Goal: Information Seeking & Learning: Learn about a topic

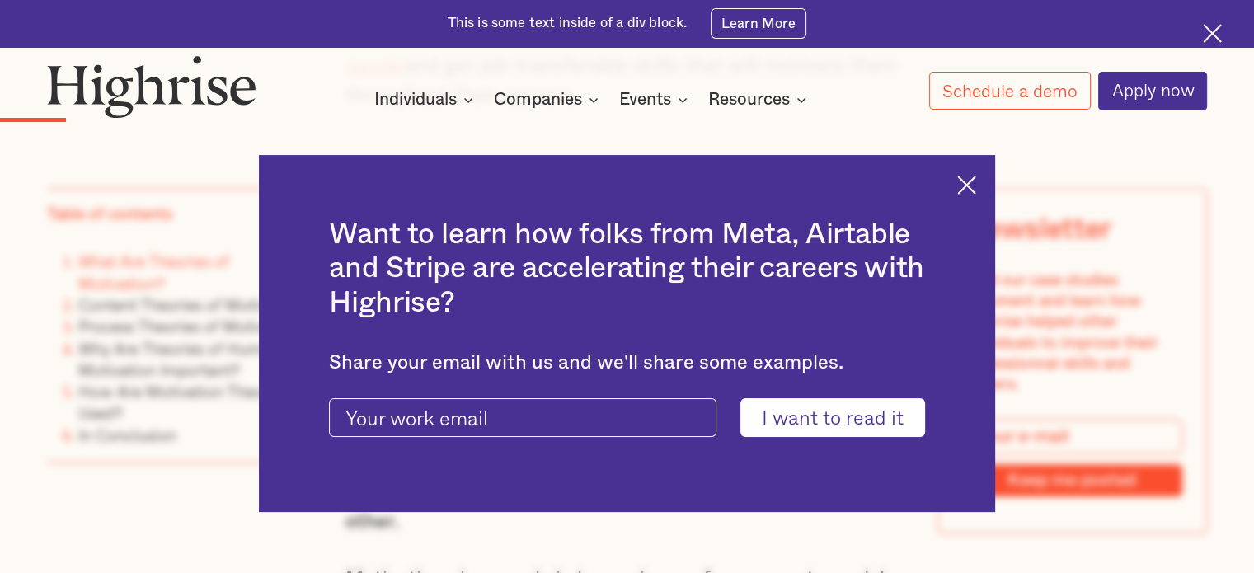
scroll to position [1567, 0]
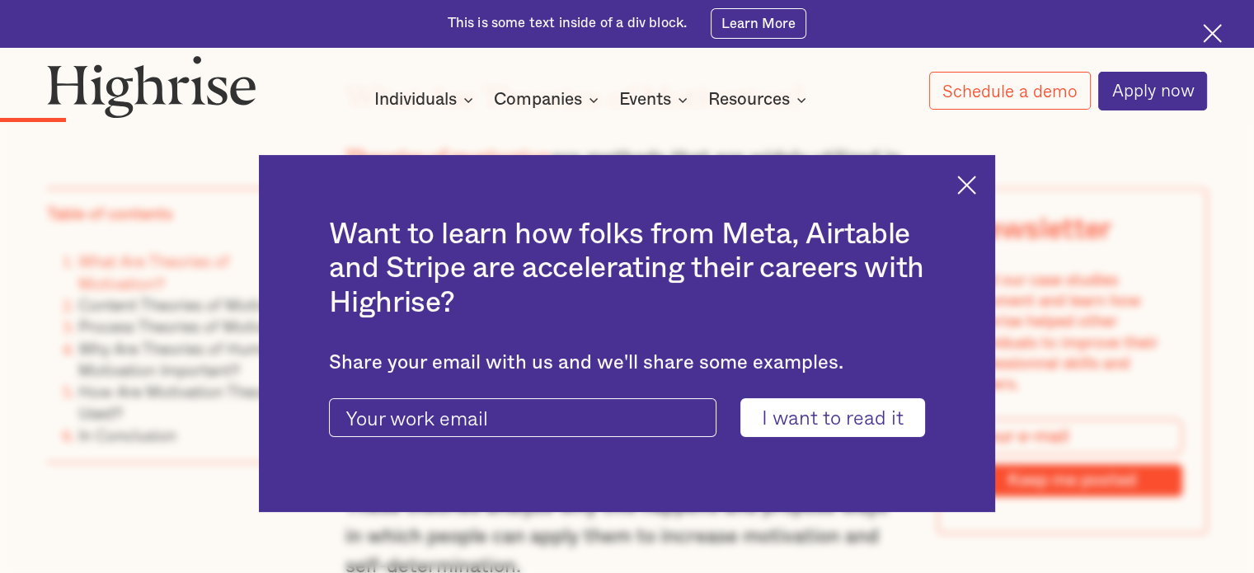
click at [963, 190] on div "Want to learn how folks from Meta, Airtable and Stripe are accelerating their c…" at bounding box center [627, 333] width 737 height 357
click at [970, 190] on img at bounding box center [966, 185] width 19 height 19
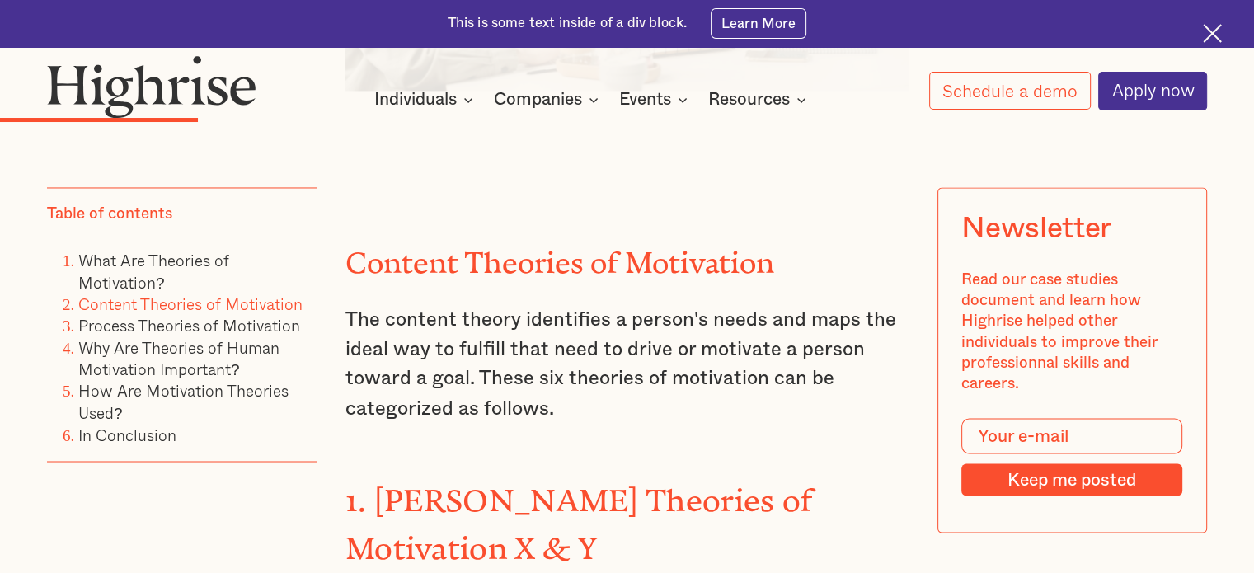
scroll to position [2721, 0]
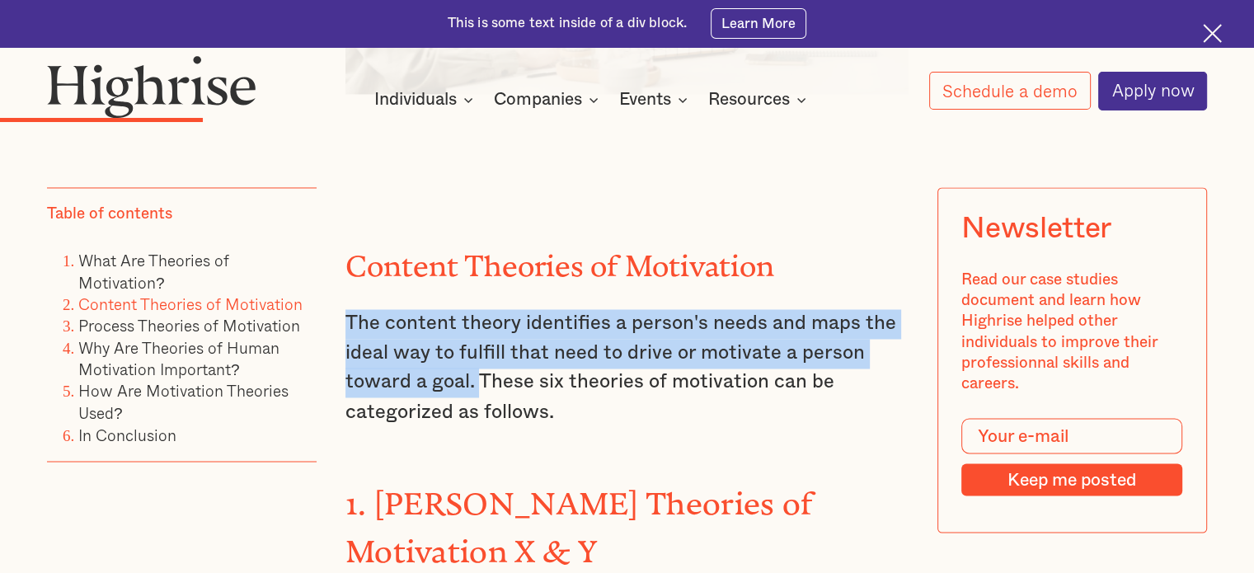
drag, startPoint x: 476, startPoint y: 367, endPoint x: 350, endPoint y: 309, distance: 138.0
copy p "The content theory identifies a person's needs and maps the ideal way to fulfil…"
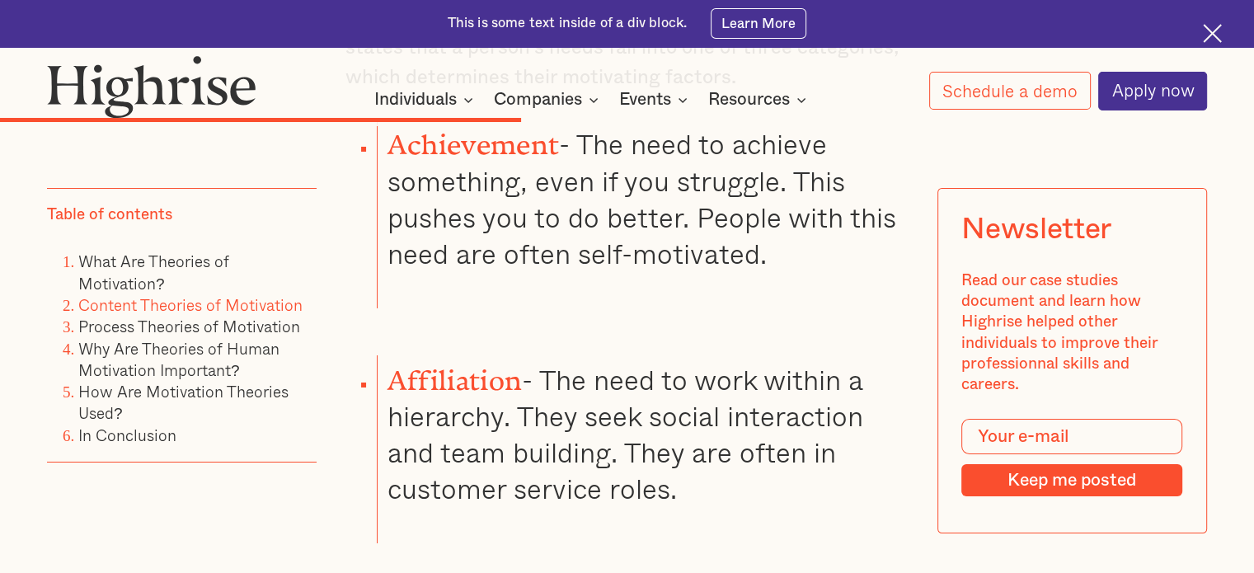
scroll to position [6019, 0]
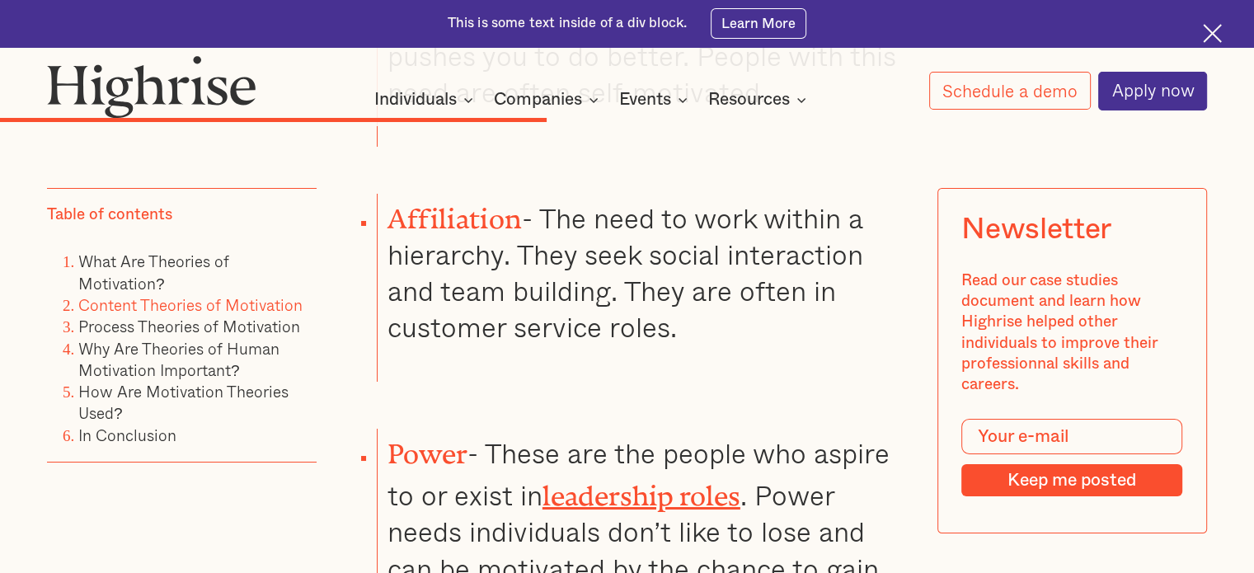
click at [211, 316] on li "Content Theories of Motivation" at bounding box center [197, 304] width 238 height 21
click at [211, 332] on link "Process Theories of Motivation" at bounding box center [189, 326] width 222 height 24
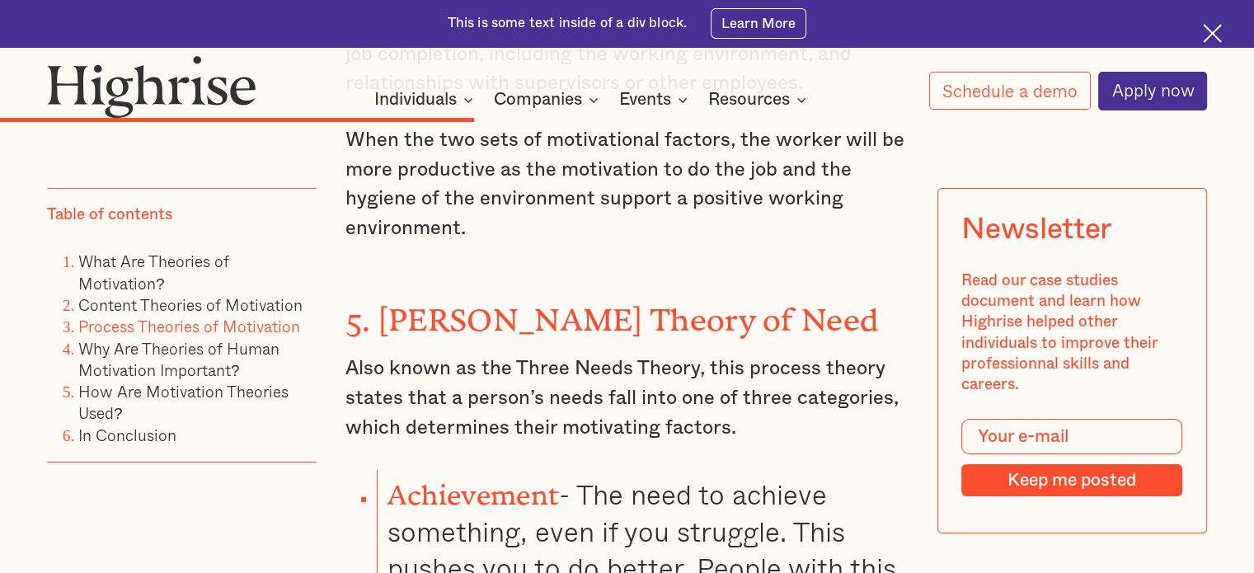
scroll to position [5257, 0]
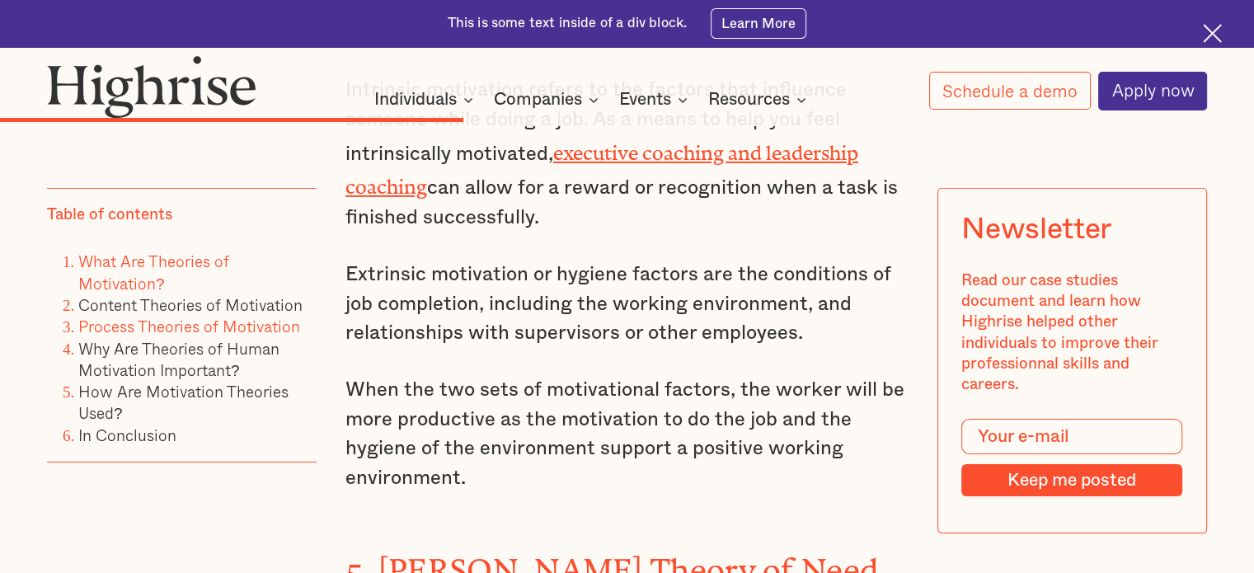
click at [141, 260] on link "What Are Theories of Motivation?" at bounding box center [153, 271] width 151 height 45
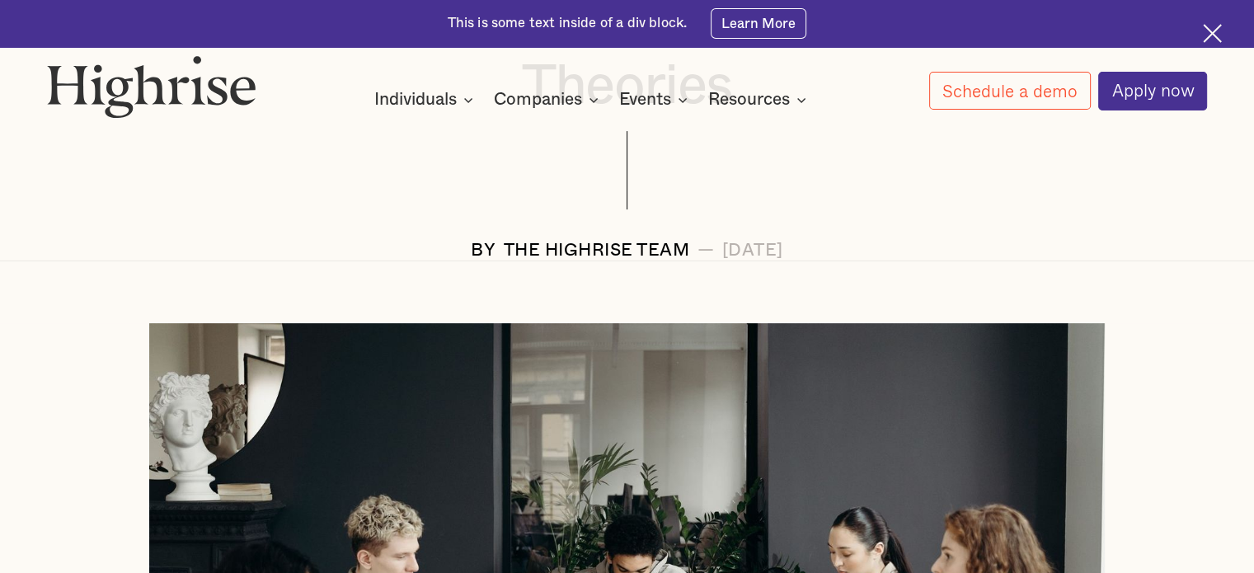
scroll to position [205, 0]
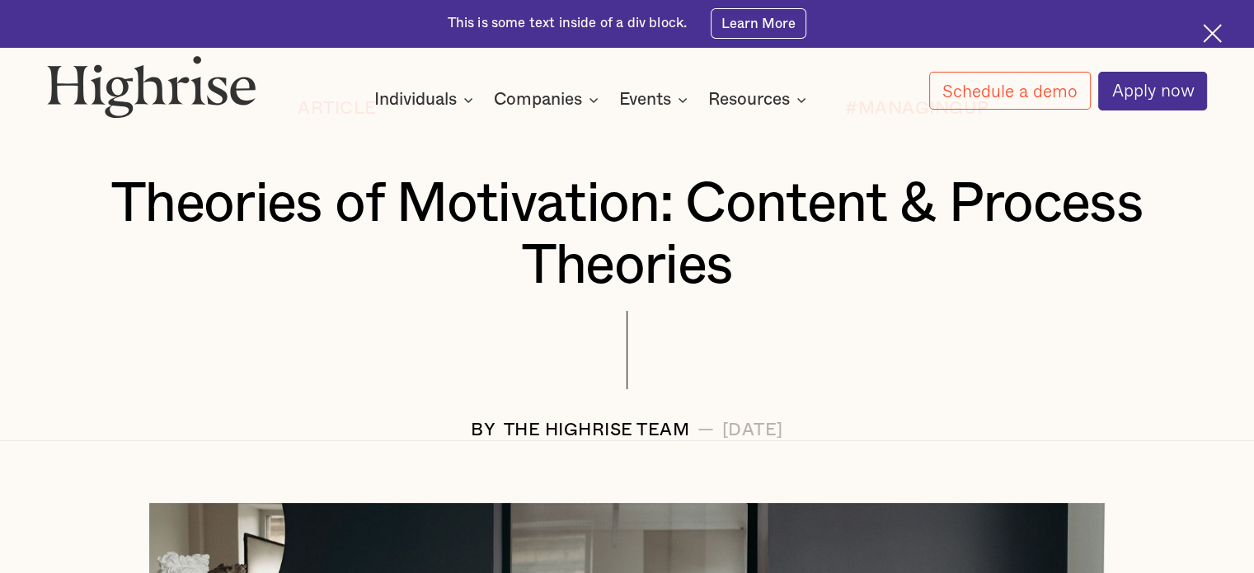
drag, startPoint x: 646, startPoint y: 435, endPoint x: 590, endPoint y: 425, distance: 57.7
click at [527, 427] on div "BY The Highrise Team — [DATE]" at bounding box center [627, 431] width 1160 height 20
drag, startPoint x: 741, startPoint y: 378, endPoint x: 681, endPoint y: 383, distance: 60.3
click at [741, 378] on div at bounding box center [627, 366] width 1160 height 110
drag, startPoint x: 627, startPoint y: 428, endPoint x: 437, endPoint y: 438, distance: 189.9
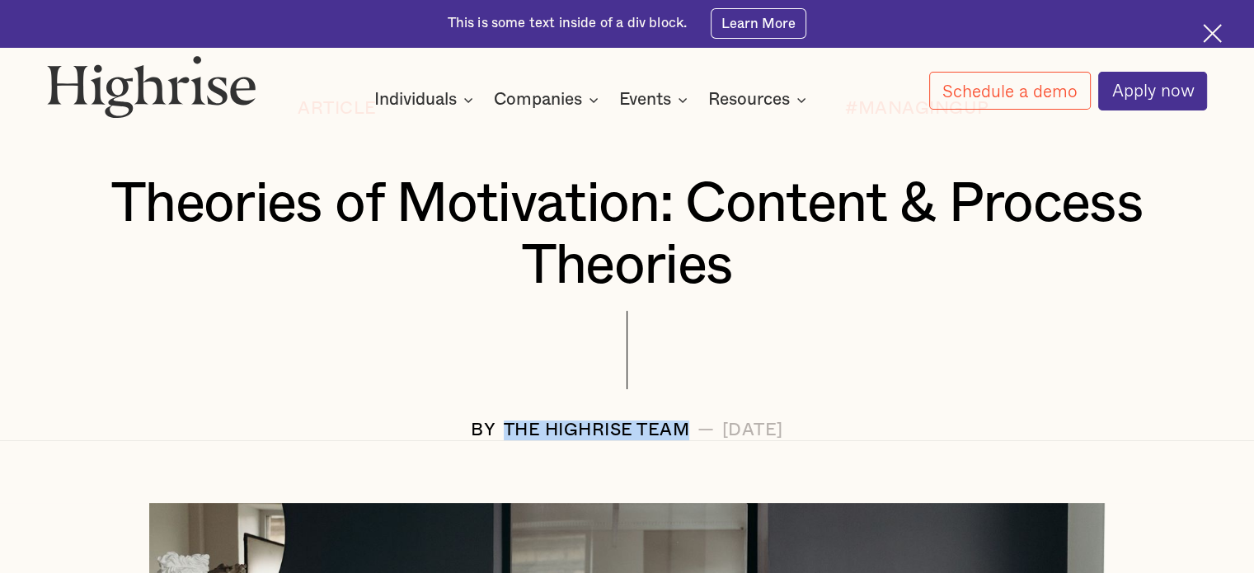
click at [437, 438] on div "BY The Highrise Team — [DATE]" at bounding box center [627, 431] width 1160 height 20
copy div "The Highrise Team"
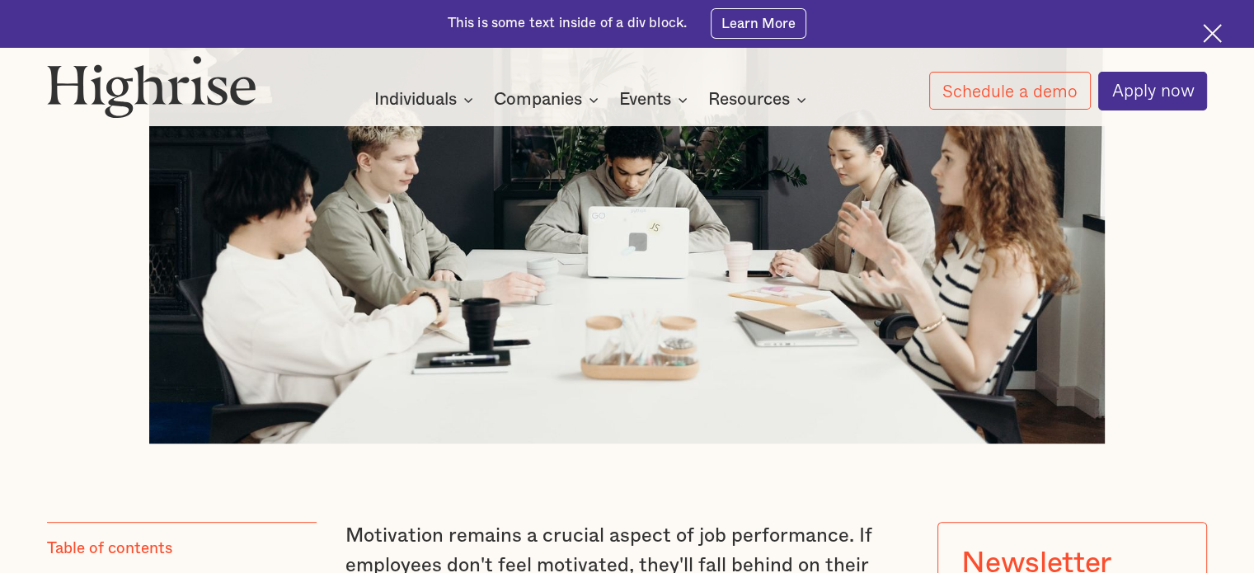
scroll to position [1112, 0]
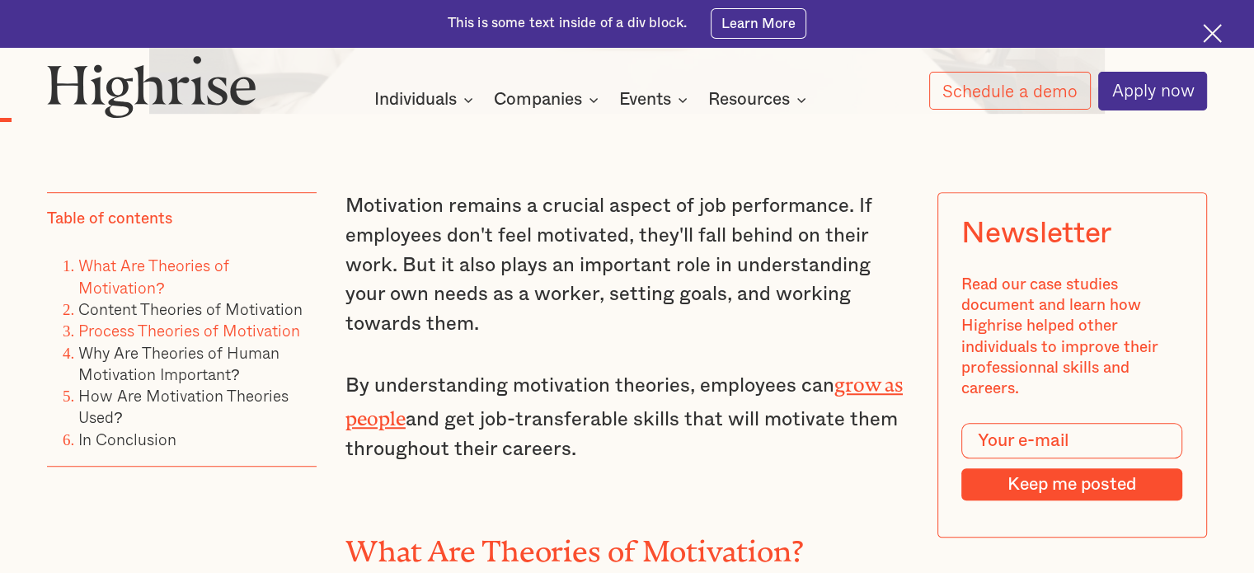
click at [112, 338] on link "Process Theories of Motivation" at bounding box center [189, 330] width 222 height 24
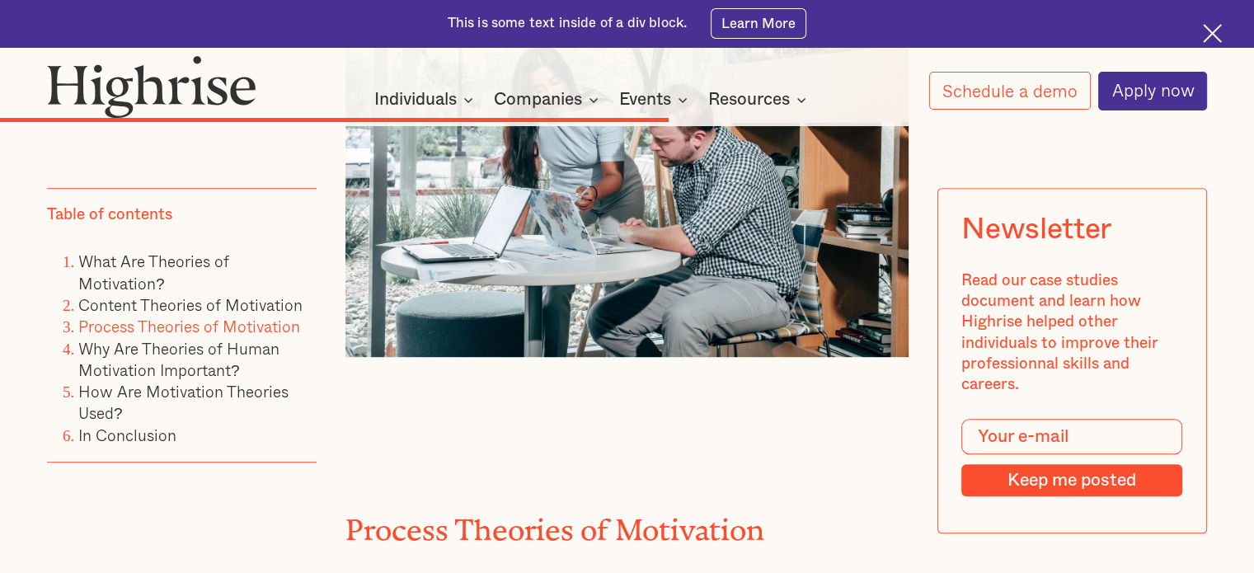
scroll to position [7236, 0]
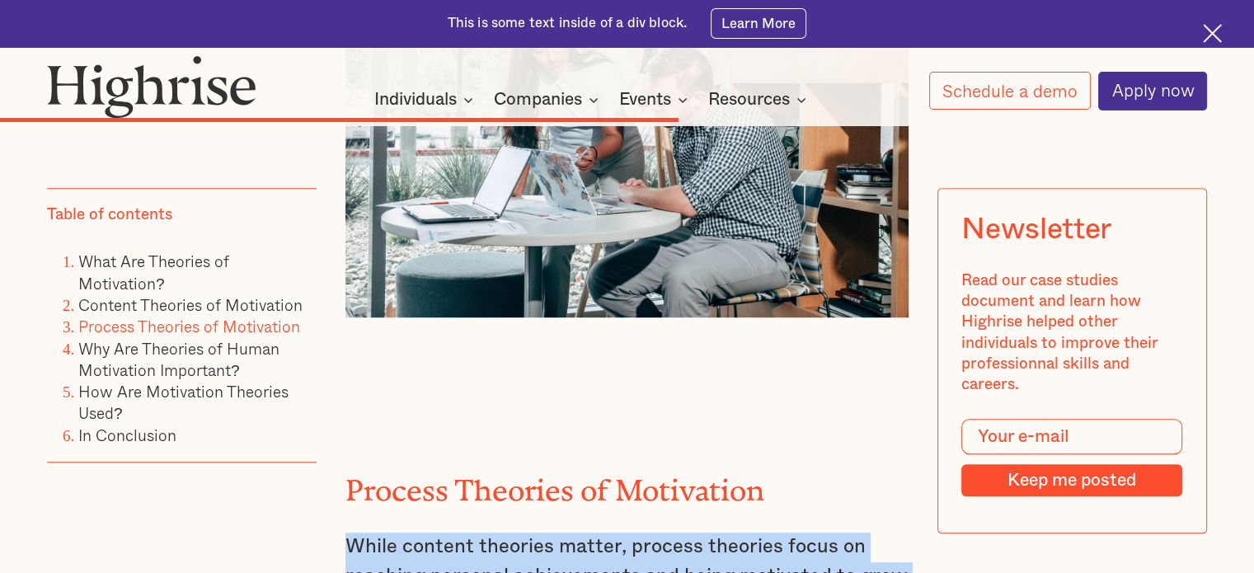
drag, startPoint x: 583, startPoint y: 370, endPoint x: 339, endPoint y: 318, distance: 249.5
copy p "While content theories matter, process theories focus on reaching personal achi…"
click at [197, 263] on link "What Are Theories of Motivation?" at bounding box center [153, 271] width 151 height 45
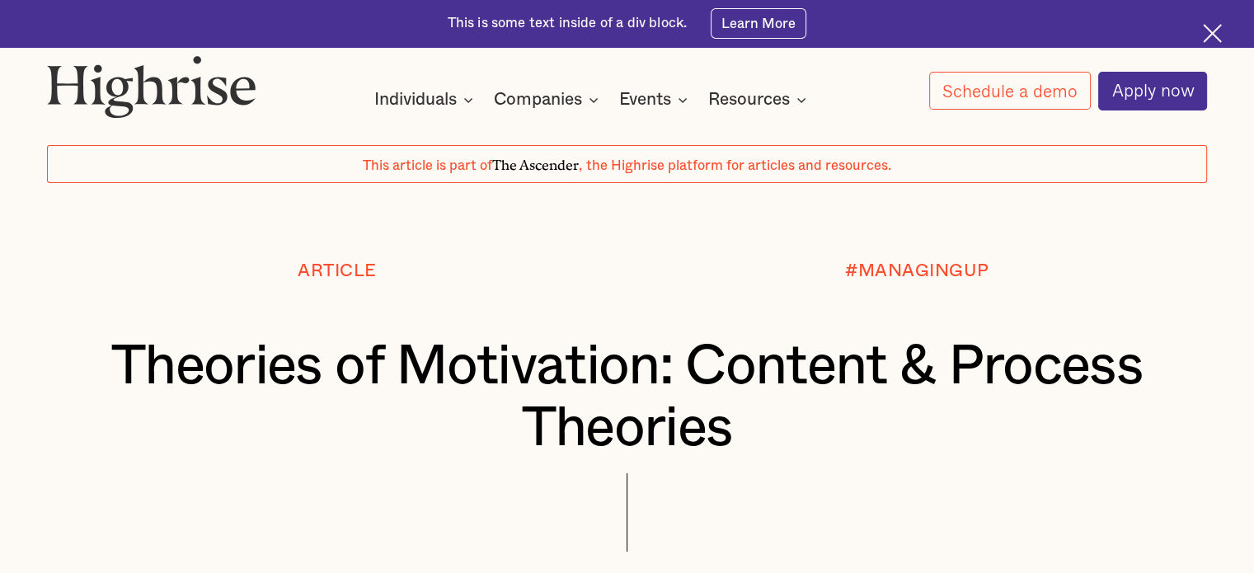
scroll to position [247, 0]
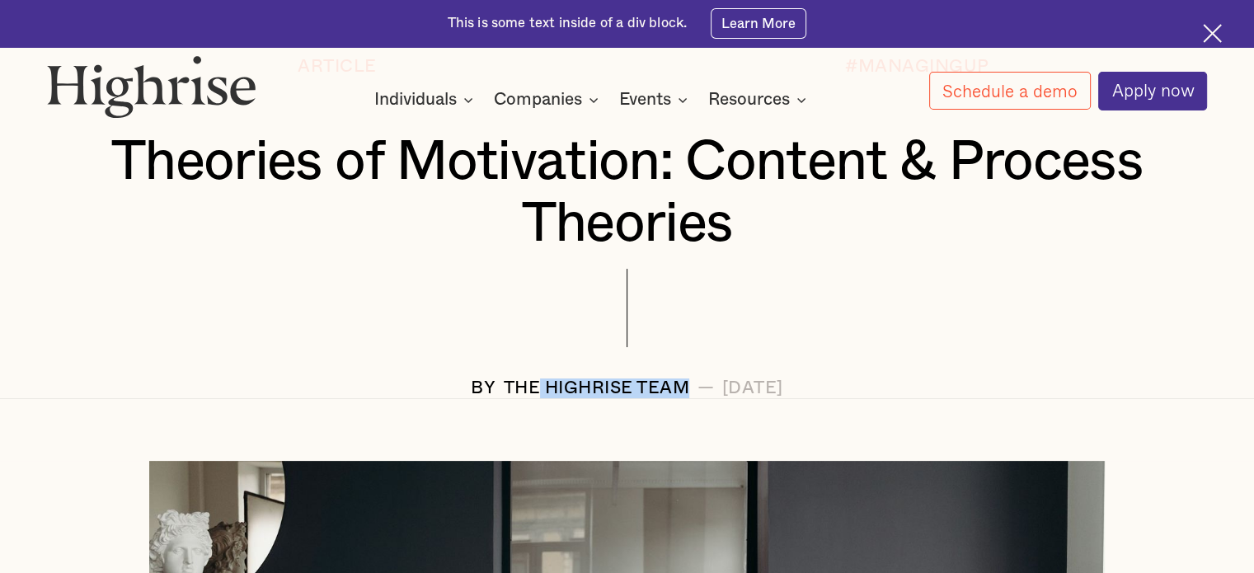
drag, startPoint x: 628, startPoint y: 388, endPoint x: 474, endPoint y: 387, distance: 154.2
click at [474, 387] on div "BY The Highrise Team — [DATE]" at bounding box center [627, 388] width 1160 height 20
click at [683, 369] on div at bounding box center [627, 324] width 1160 height 110
drag, startPoint x: 629, startPoint y: 390, endPoint x: 436, endPoint y: 388, distance: 192.9
click at [436, 388] on div "BY The Highrise Team — [DATE]" at bounding box center [627, 388] width 1160 height 20
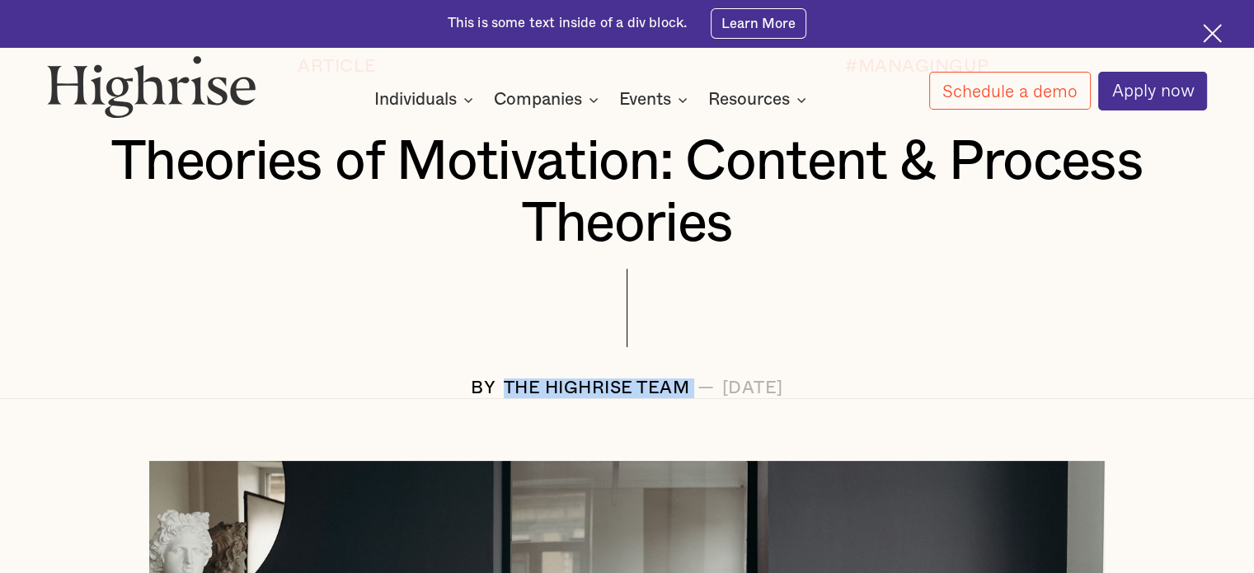
copy div "The Highrise Team"
